Goal: Information Seeking & Learning: Learn about a topic

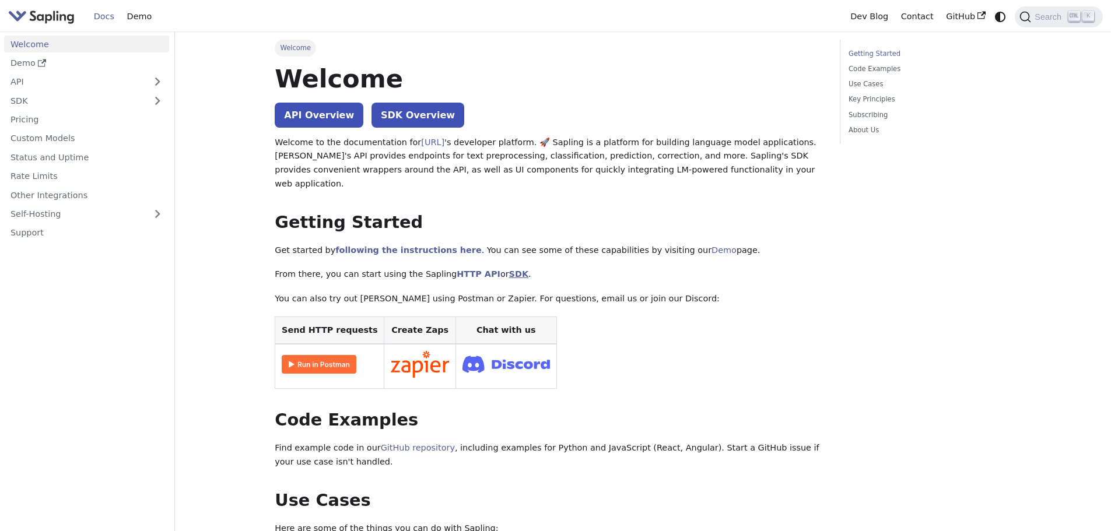
click at [509, 269] on link "SDK" at bounding box center [518, 273] width 19 height 9
